Goal: Use online tool/utility: Utilize a website feature to perform a specific function

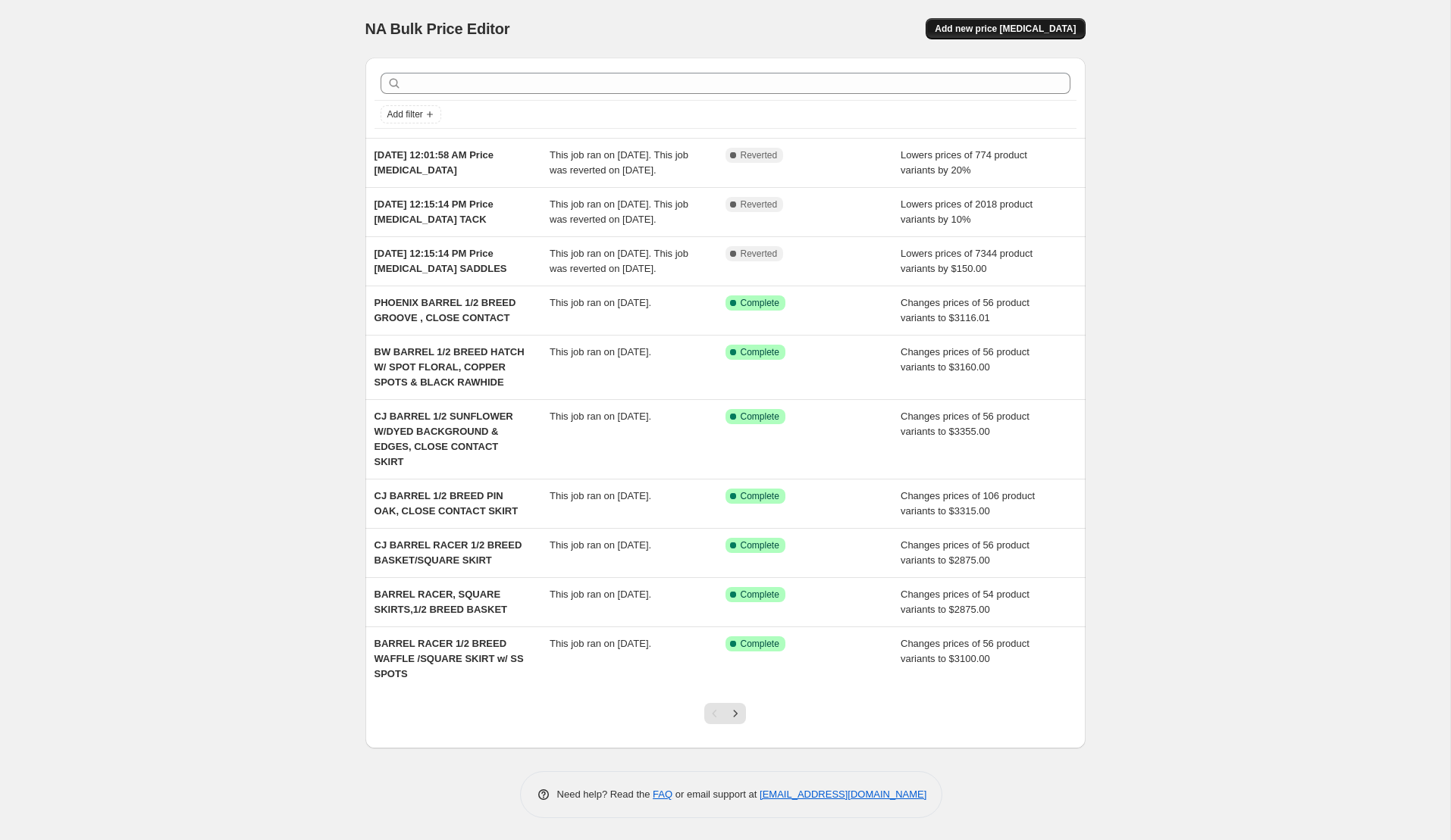
click at [989, 30] on span "Add new price [MEDICAL_DATA]" at bounding box center [1005, 29] width 141 height 12
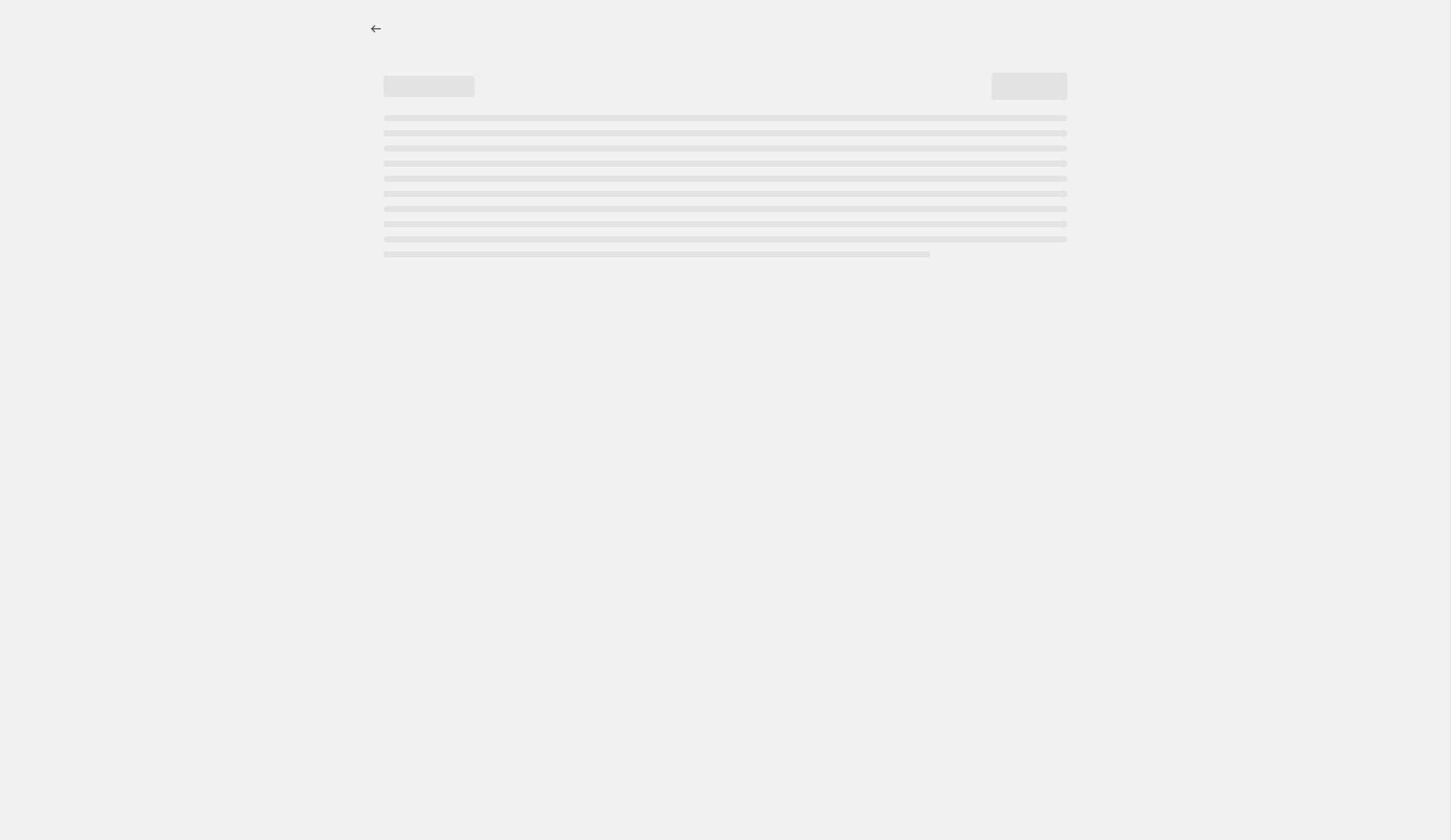
select select "percentage"
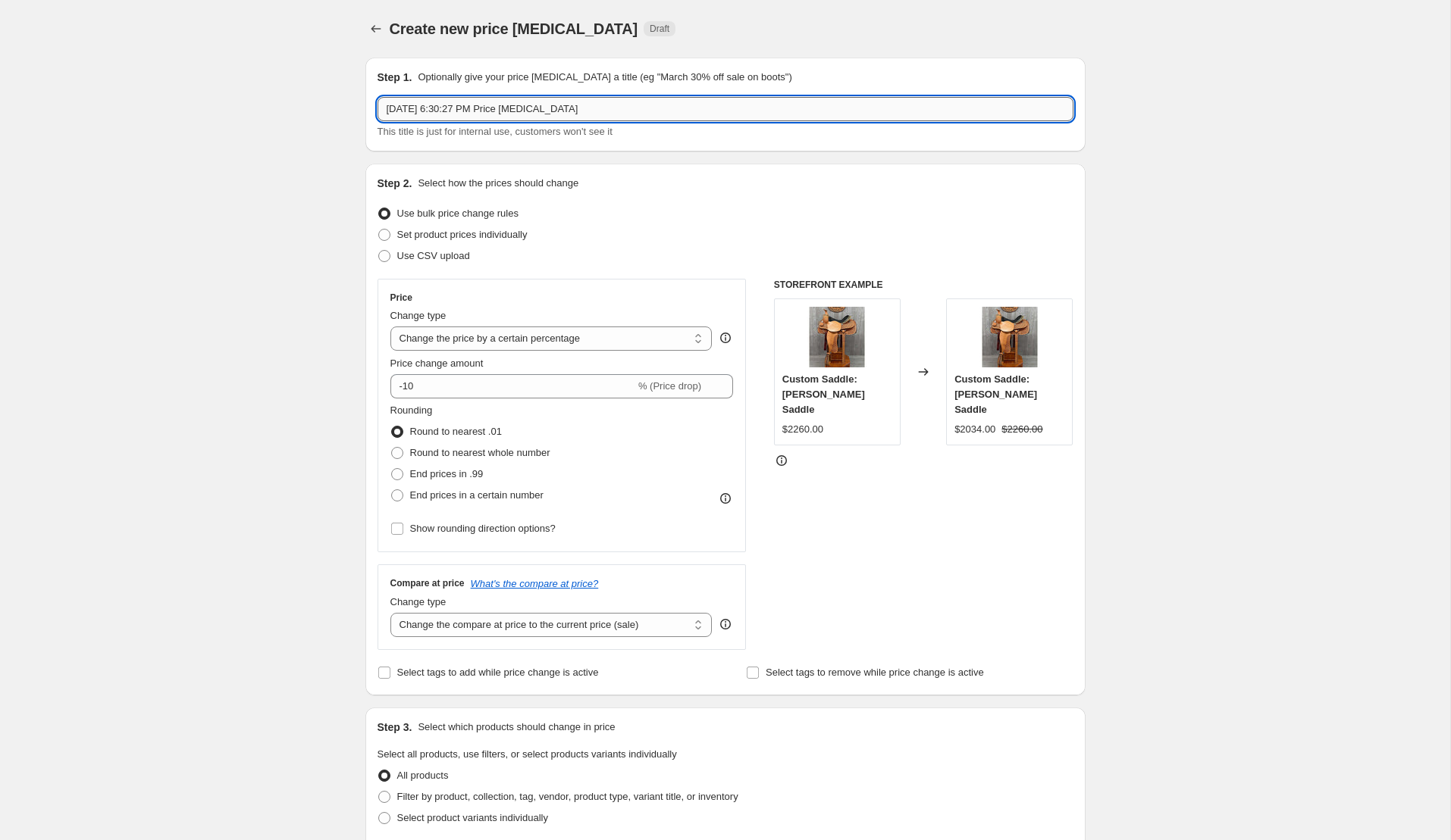
click at [580, 109] on input "Oct 1, 2025, 6:30:27 PM Price change job" at bounding box center [725, 109] width 696 height 24
type input "Winter Sale"
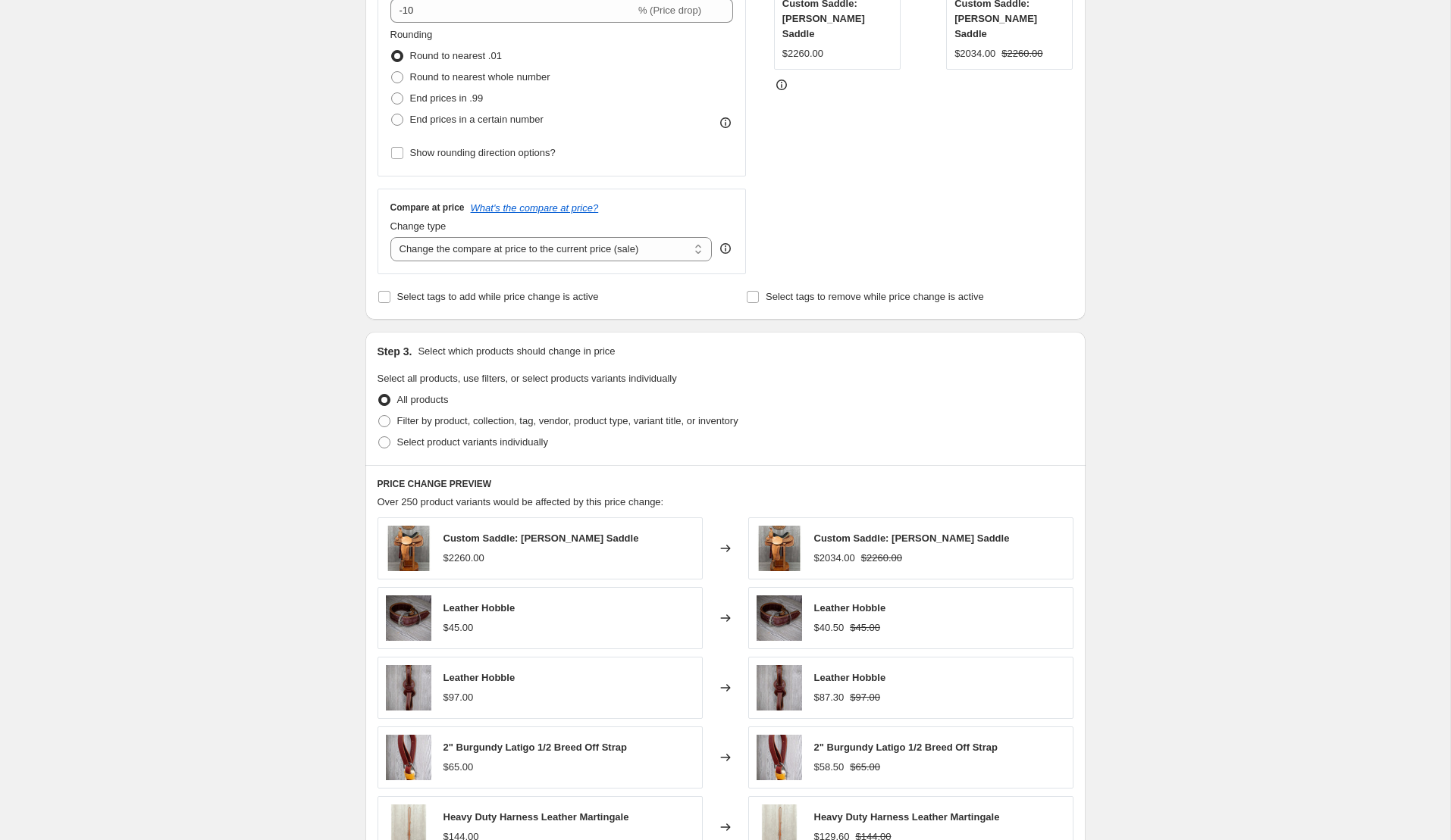
scroll to position [374, 0]
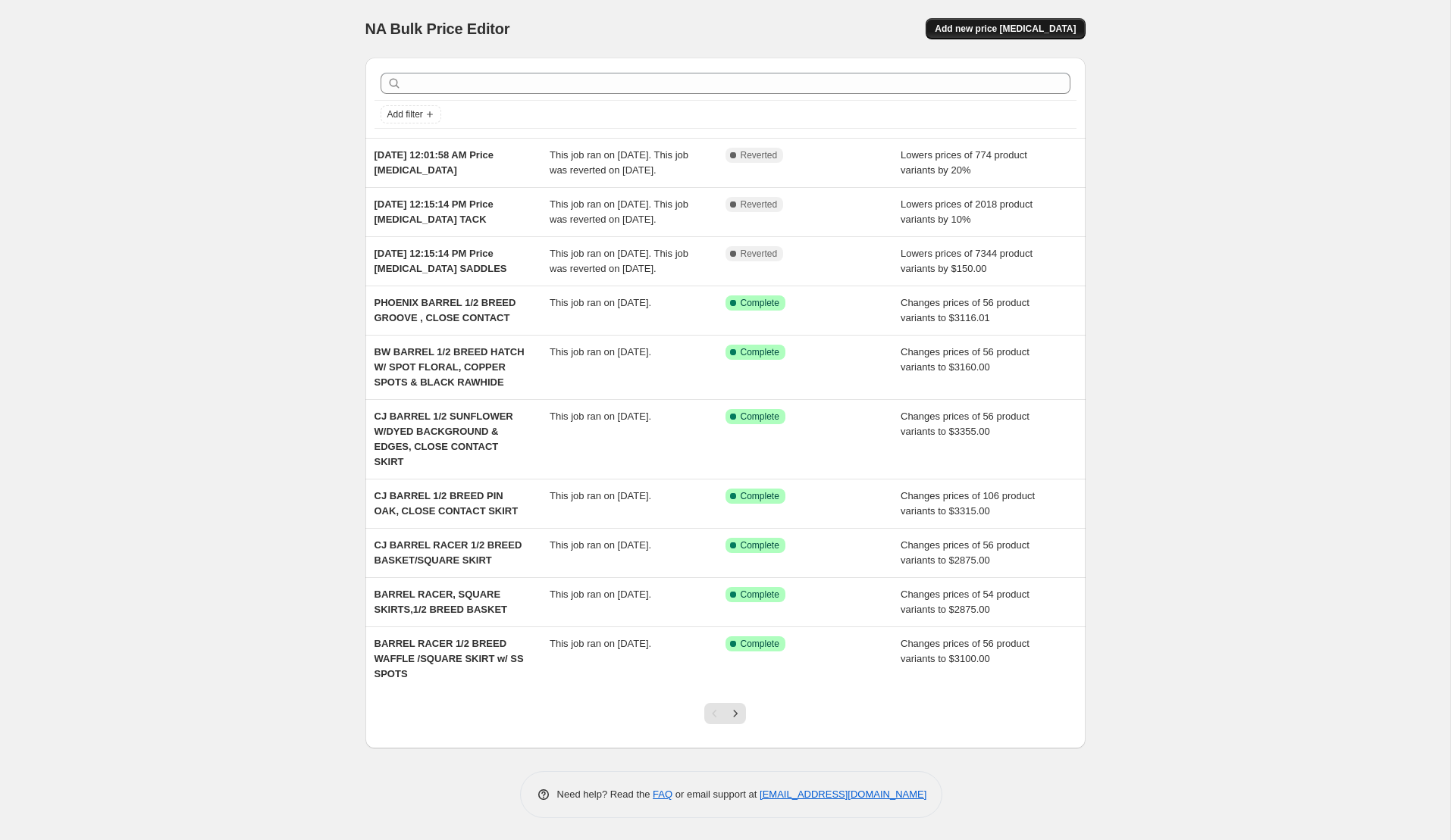
click at [992, 29] on span "Add new price [MEDICAL_DATA]" at bounding box center [1005, 29] width 141 height 12
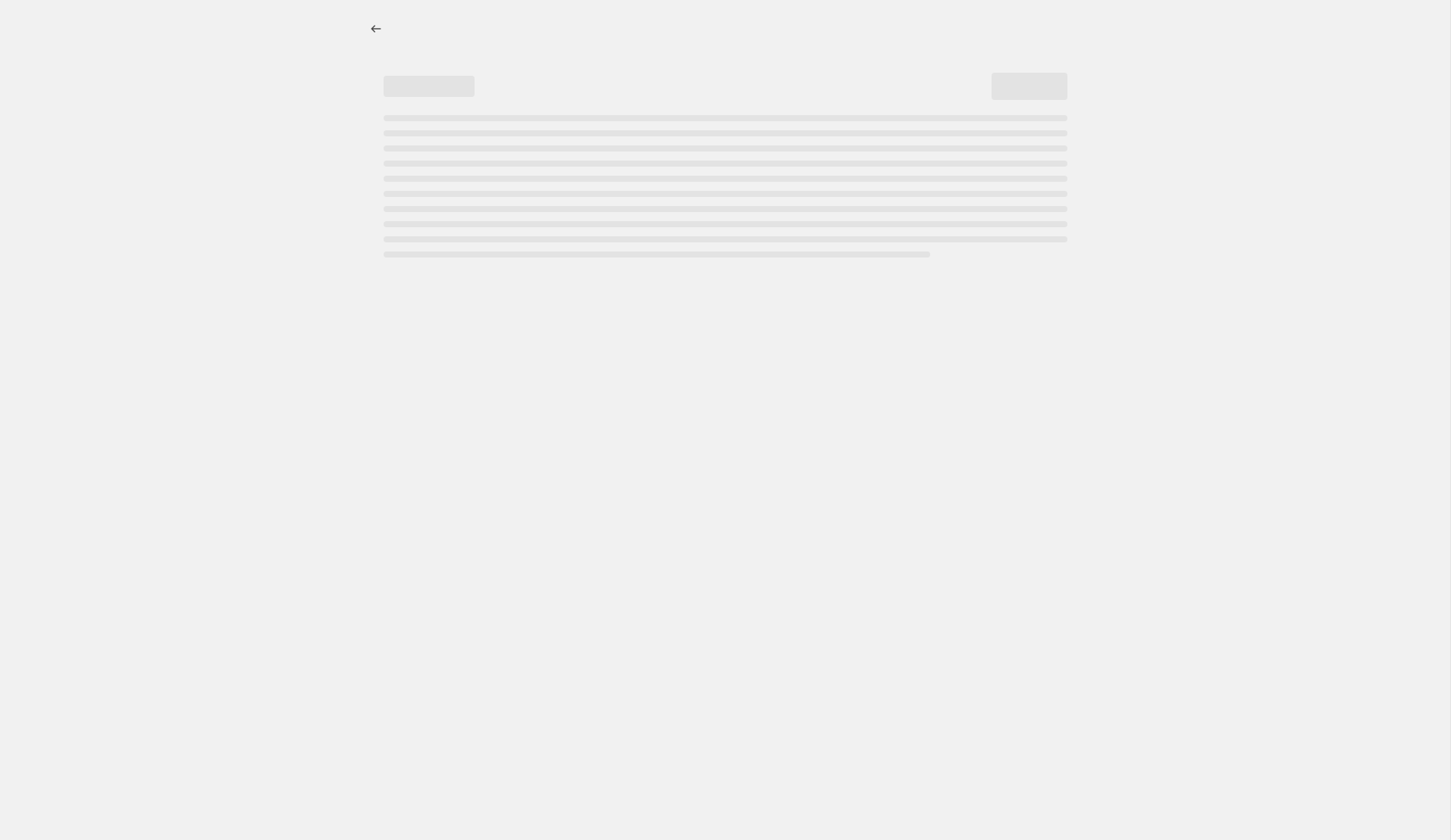
select select "percentage"
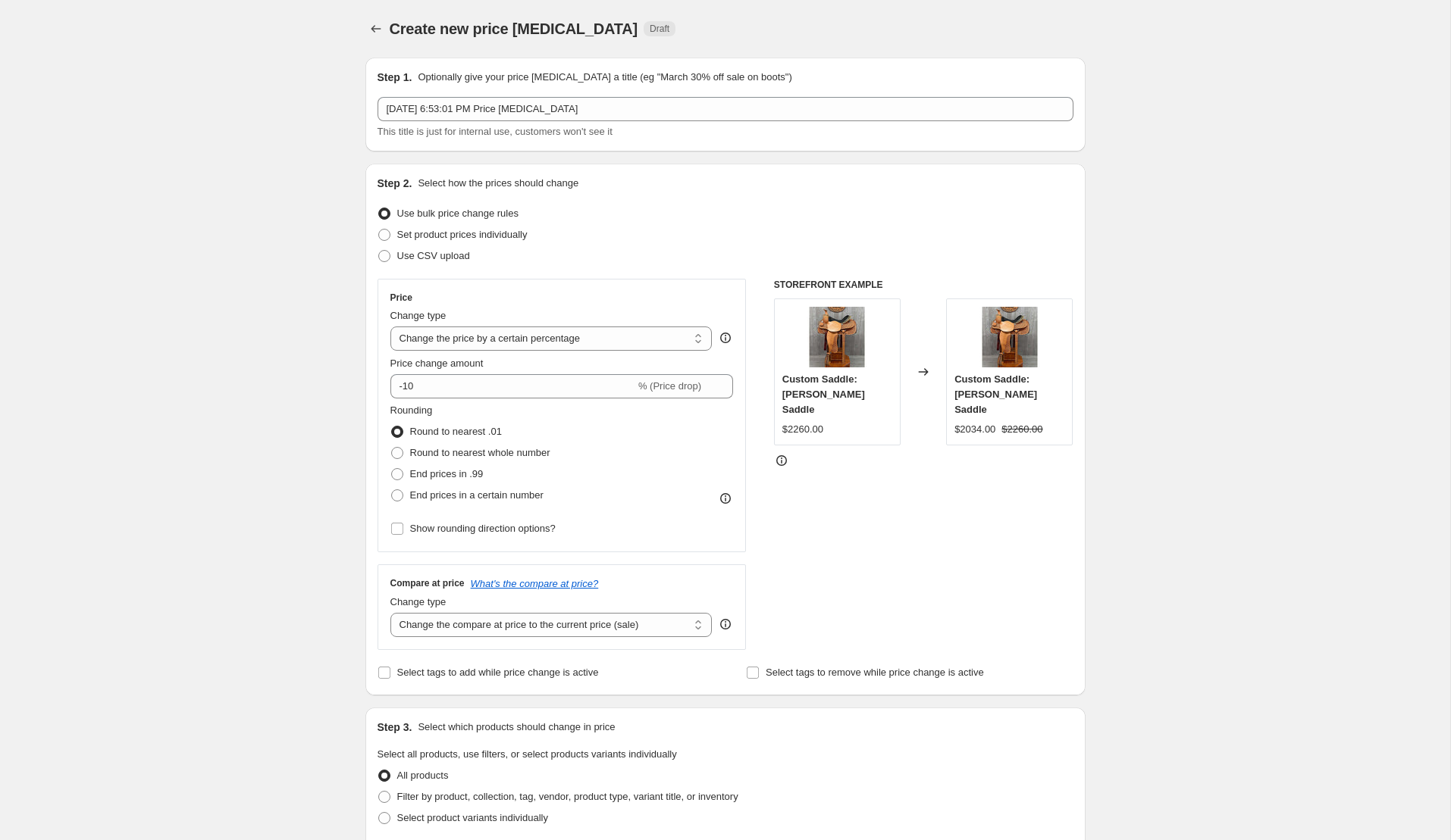
scroll to position [10, 0]
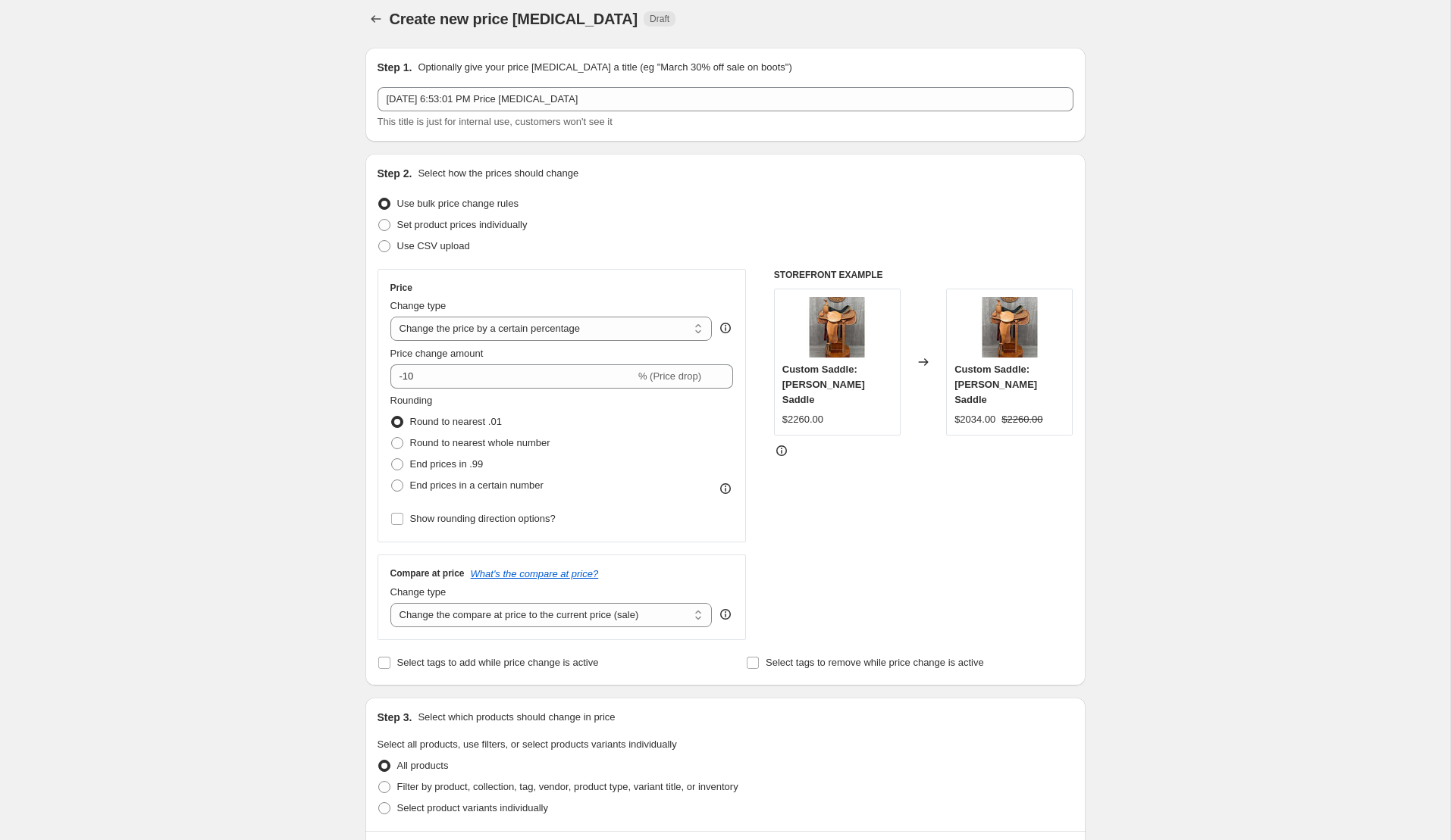
click at [636, 315] on div "Change type Change the price to a certain amount Change the price by a certain …" at bounding box center [551, 320] width 322 height 42
click at [639, 335] on select "Change the price to a certain amount Change the price by a certain amount Chang…" at bounding box center [551, 329] width 322 height 24
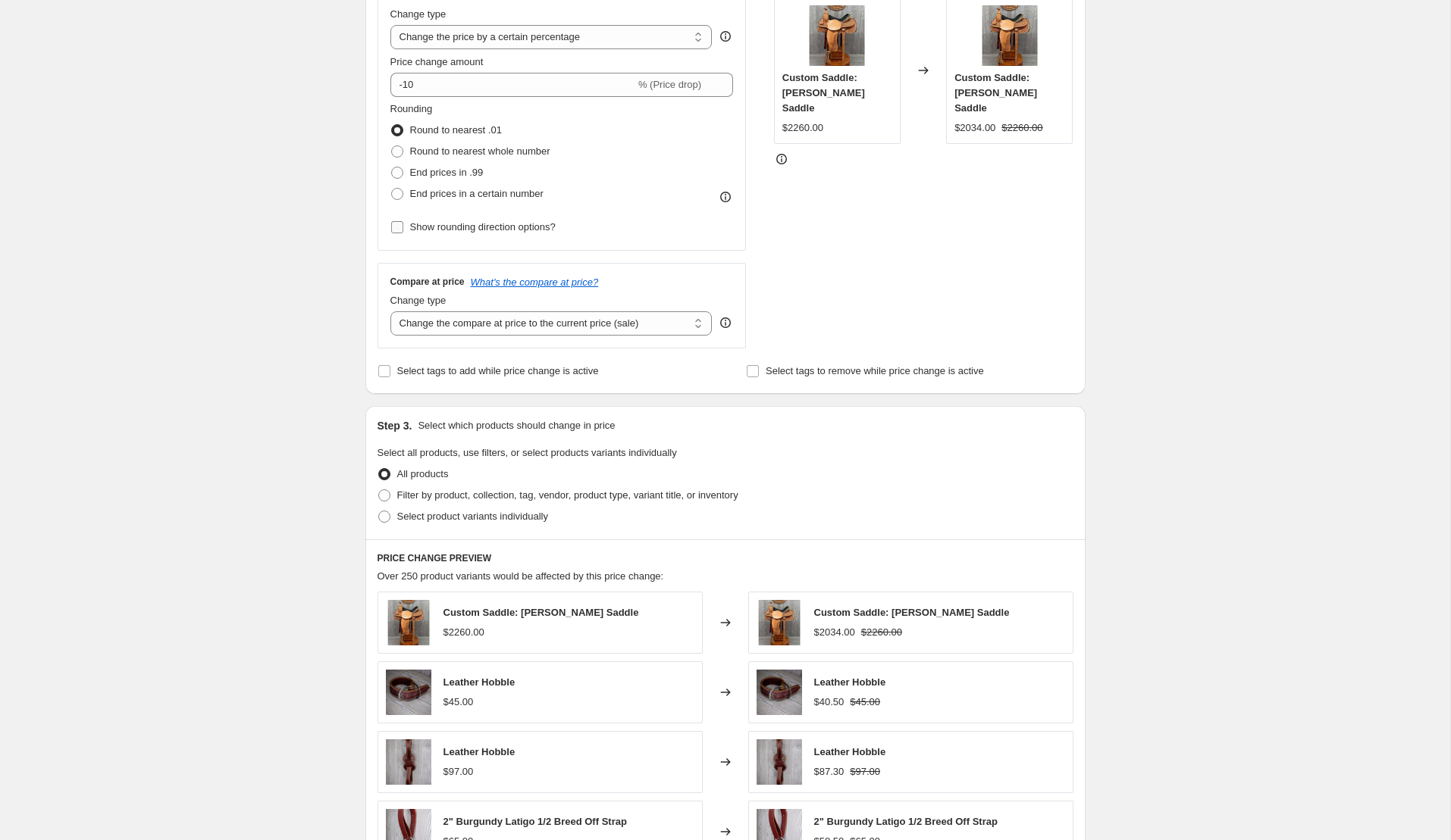
scroll to position [293, 0]
